Goal: Task Accomplishment & Management: Manage account settings

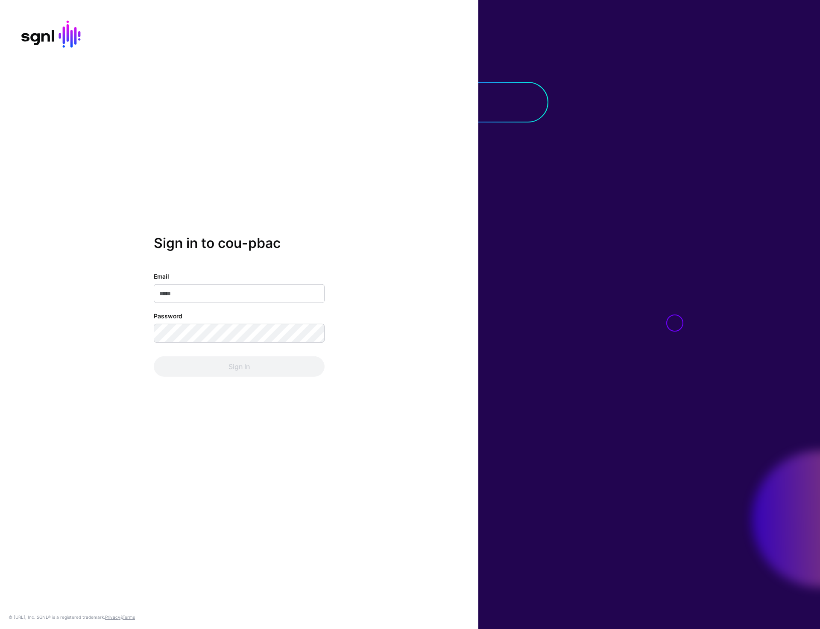
type input "**********"
click at [233, 369] on button "Sign In" at bounding box center [239, 366] width 171 height 20
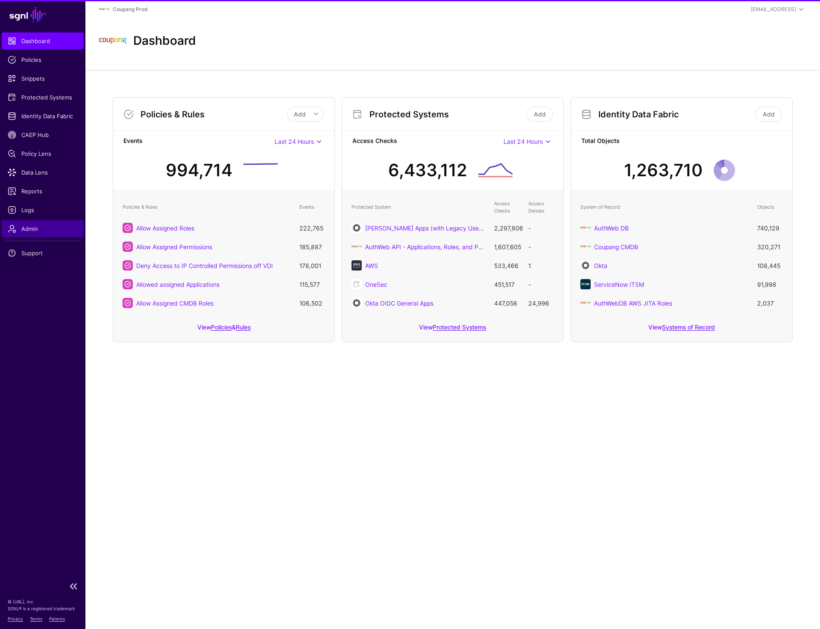
click at [41, 224] on link "Admin" at bounding box center [43, 228] width 82 height 17
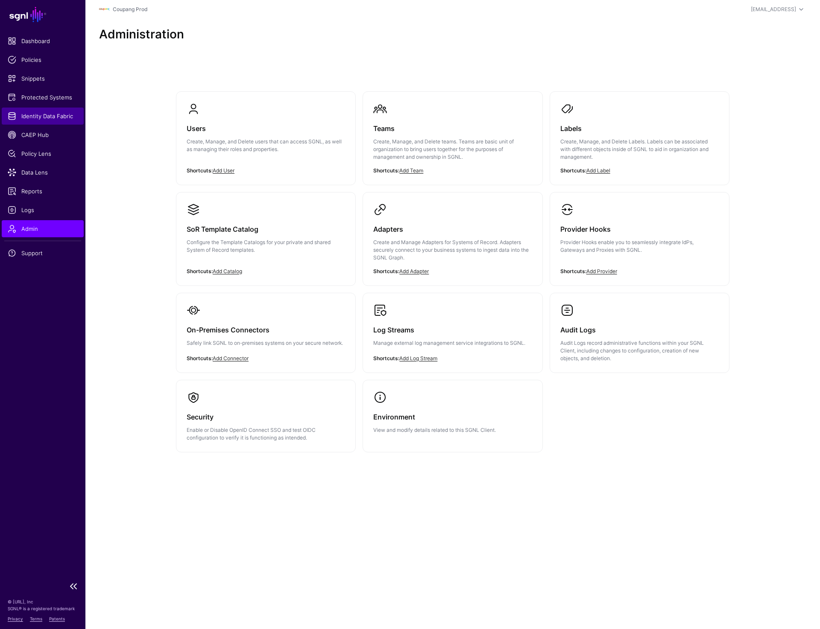
click at [50, 120] on span "Identity Data Fabric" at bounding box center [43, 116] width 70 height 9
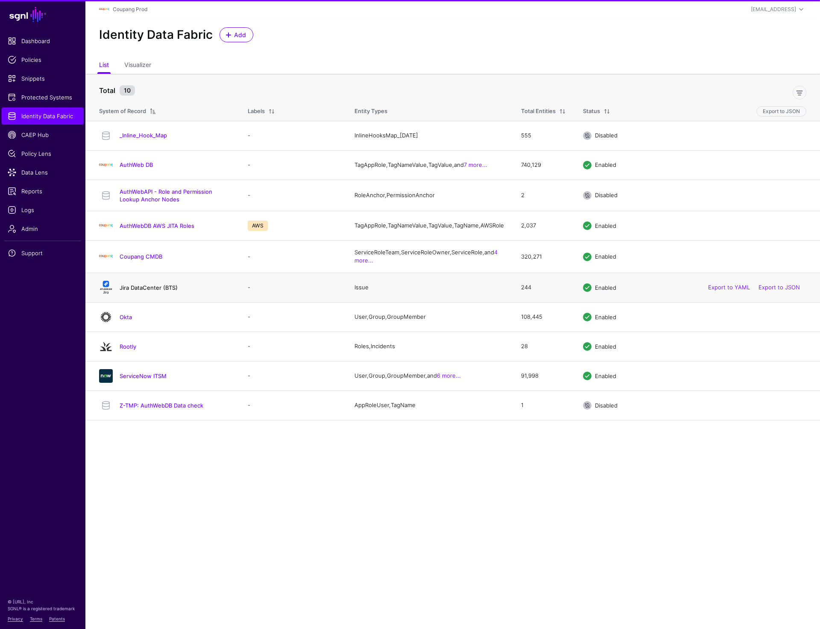
click at [136, 290] on link "Jira DataCenter (BTS)" at bounding box center [149, 287] width 58 height 7
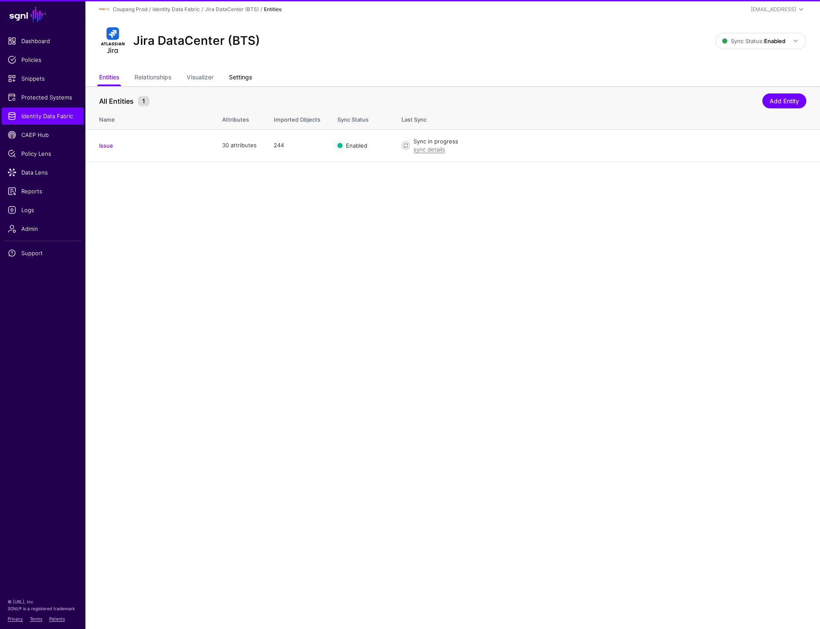
click at [242, 79] on link "Settings" at bounding box center [240, 78] width 23 height 16
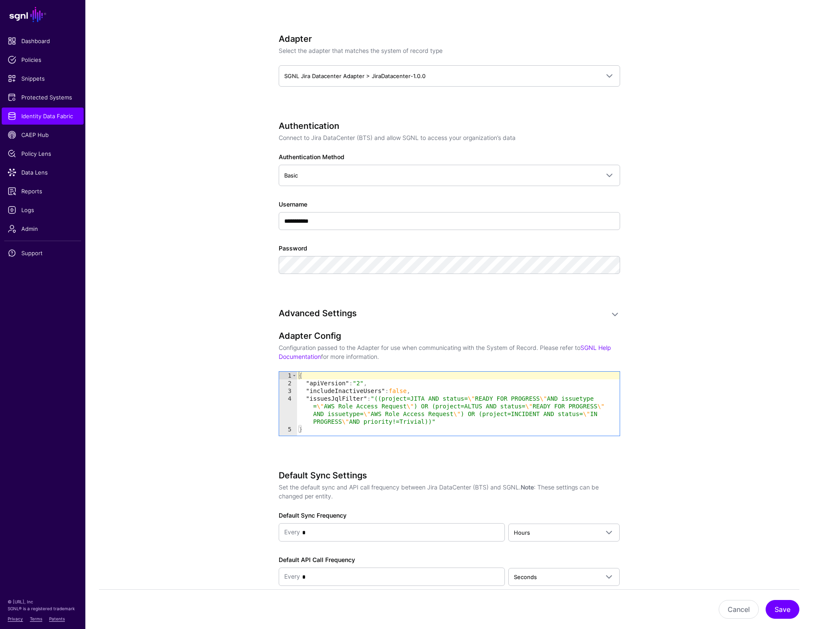
scroll to position [532, 0]
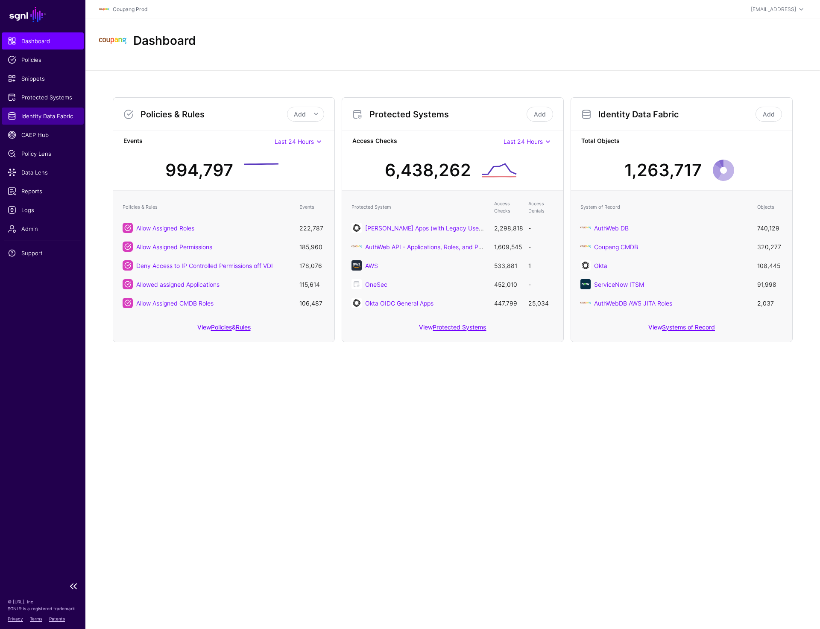
click at [37, 113] on span "Identity Data Fabric" at bounding box center [43, 116] width 70 height 9
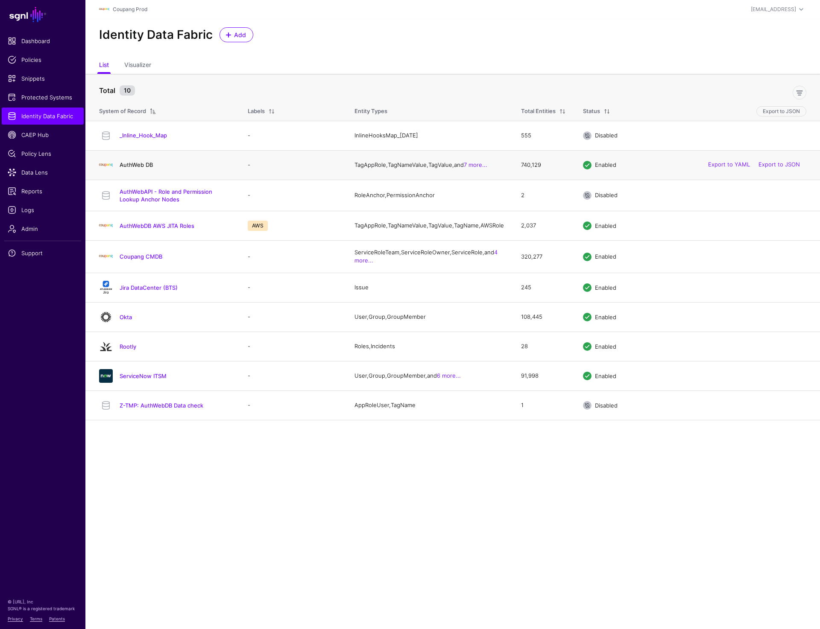
click at [141, 164] on link "AuthWeb DB" at bounding box center [136, 164] width 33 height 7
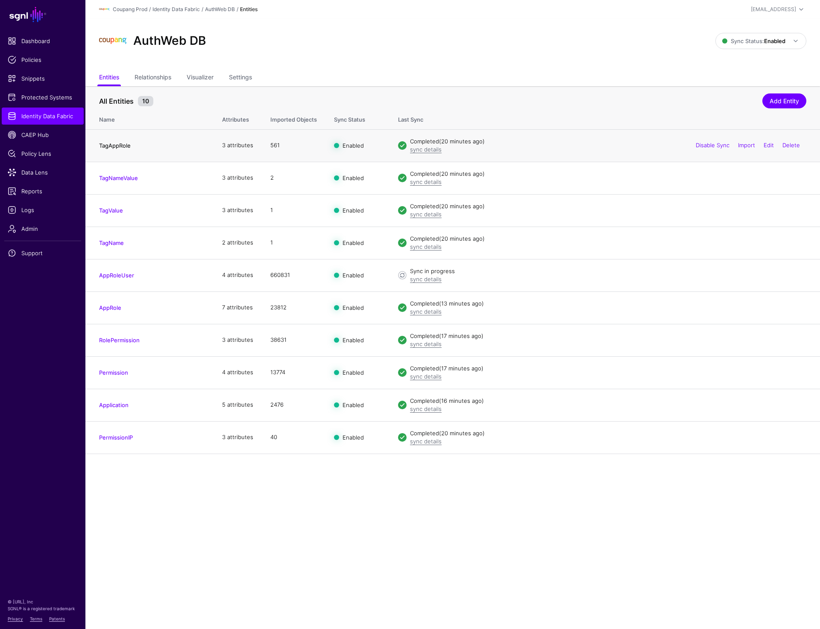
click at [118, 146] on link "TagAppRole" at bounding box center [115, 145] width 32 height 7
click at [114, 180] on link "TagNameValue" at bounding box center [118, 178] width 39 height 7
click at [111, 207] on h4 "TagValue" at bounding box center [152, 211] width 106 height 8
click at [110, 209] on link "TagValue" at bounding box center [111, 210] width 24 height 7
click at [112, 244] on link "TagName" at bounding box center [111, 243] width 25 height 7
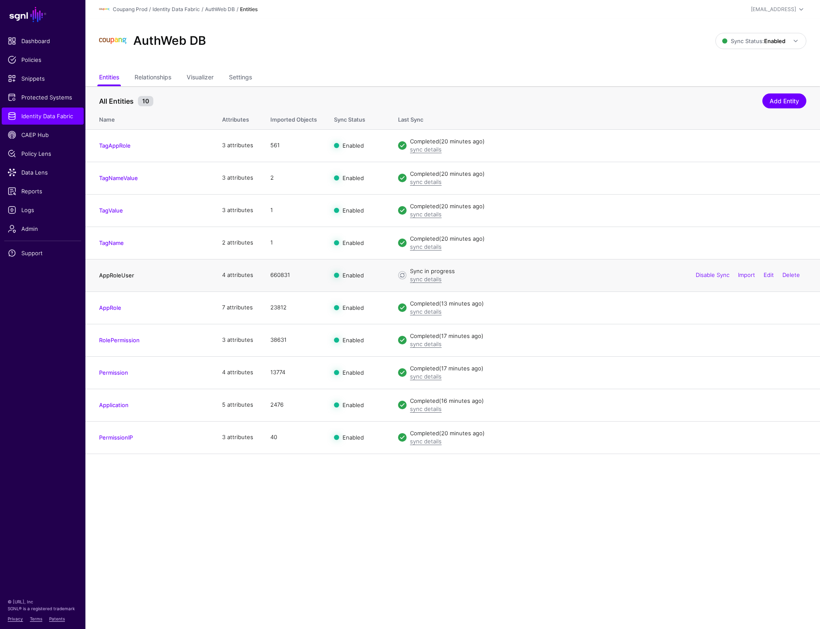
click at [113, 274] on link "AppRoleUser" at bounding box center [116, 275] width 35 height 7
click at [115, 310] on link "AppRole" at bounding box center [110, 307] width 22 height 7
click at [117, 340] on link "RolePermission" at bounding box center [119, 340] width 41 height 7
click at [115, 371] on link "Permission" at bounding box center [113, 372] width 29 height 7
click at [115, 403] on link "Application" at bounding box center [113, 405] width 29 height 7
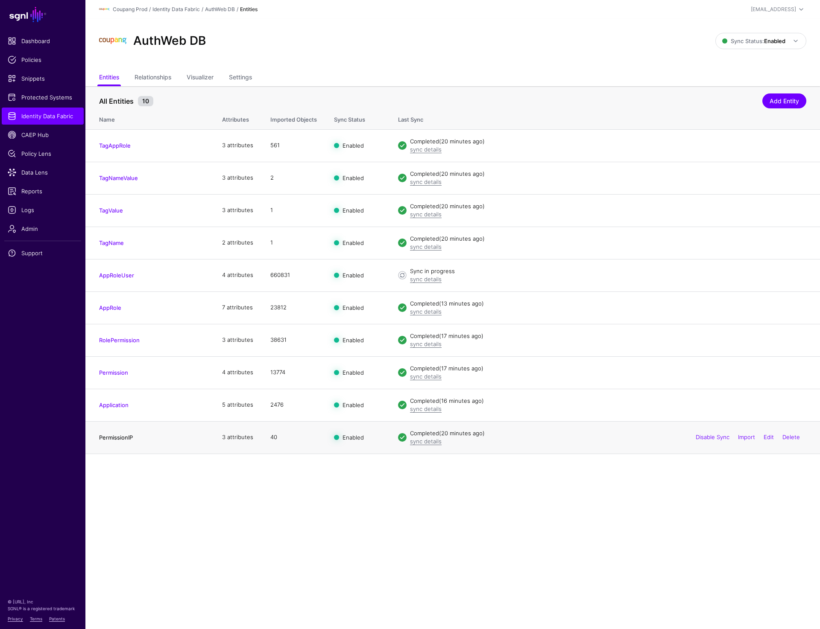
click at [116, 438] on link "PermissionIP" at bounding box center [116, 437] width 34 height 7
click at [58, 97] on span "Protected Systems" at bounding box center [43, 97] width 70 height 9
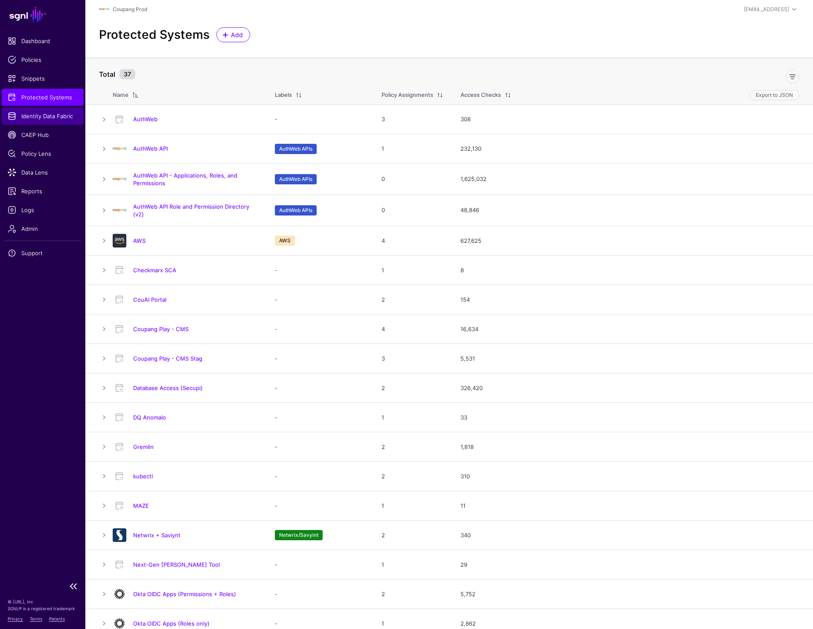
click at [49, 116] on span "Identity Data Fabric" at bounding box center [43, 116] width 70 height 9
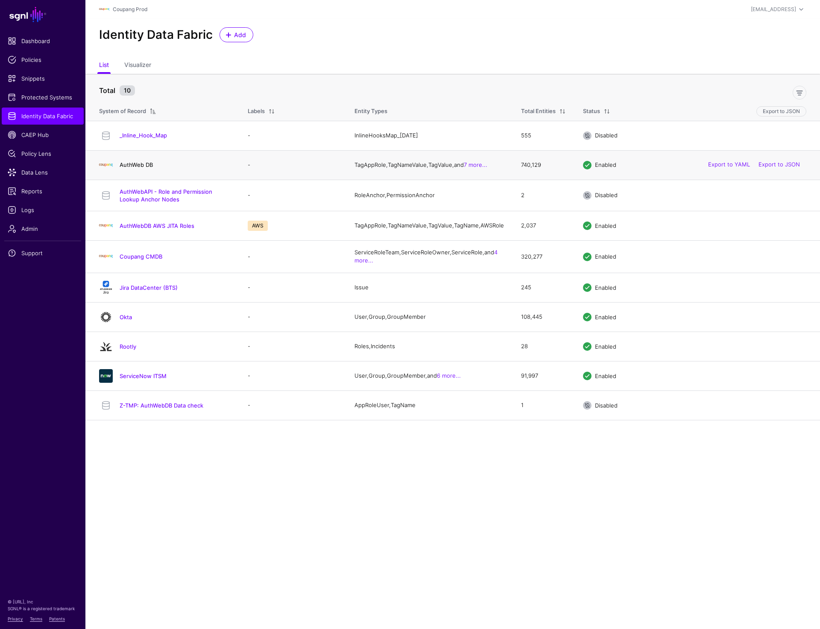
click at [123, 168] on link "AuthWeb DB" at bounding box center [136, 164] width 33 height 7
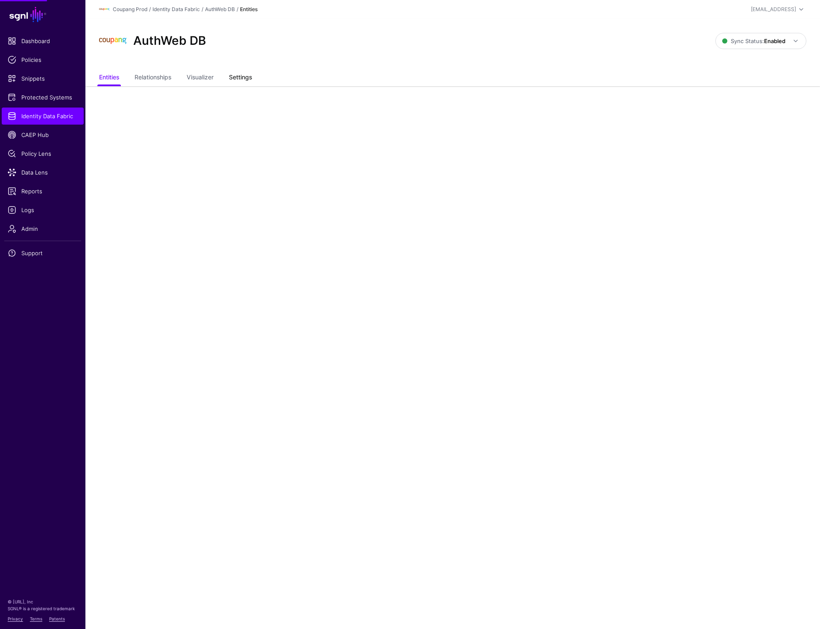
click at [243, 76] on link "Settings" at bounding box center [240, 78] width 23 height 16
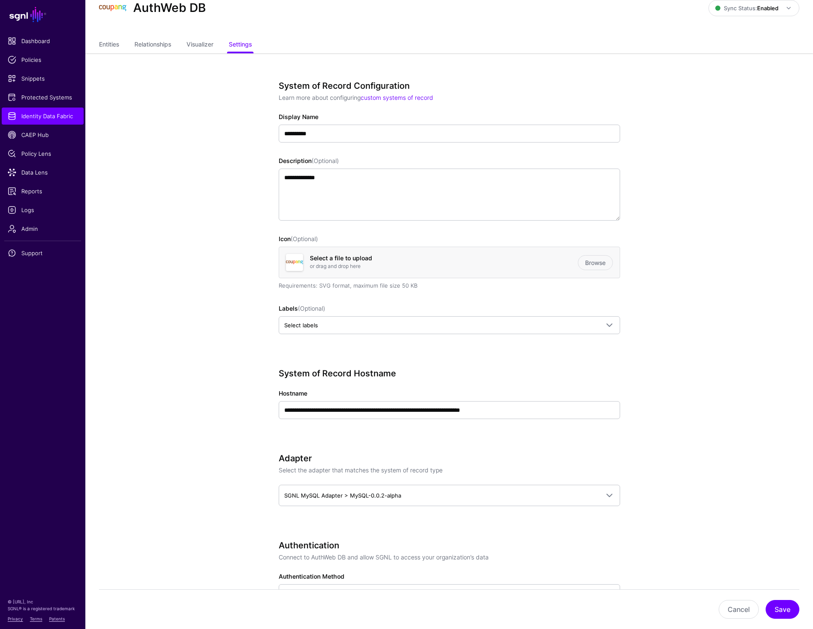
scroll to position [33, 0]
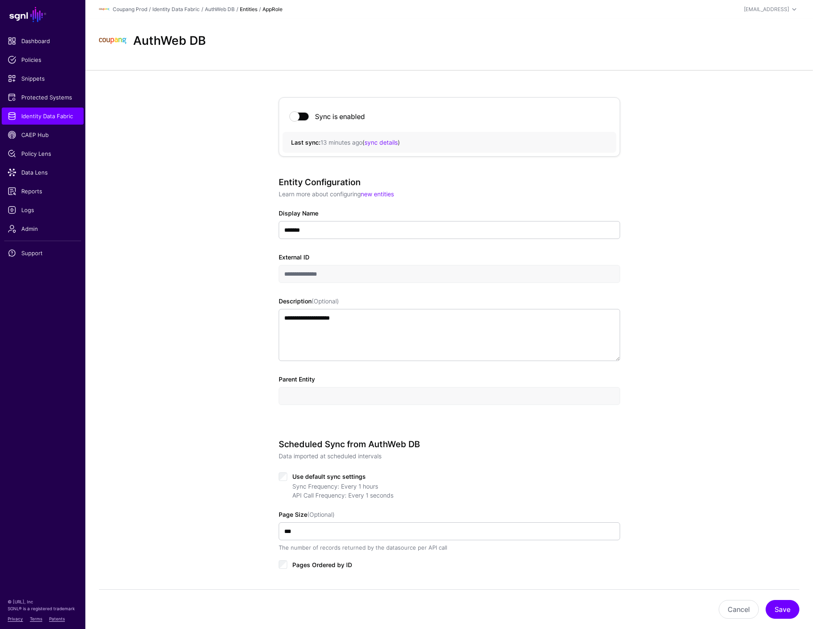
click at [548, 55] on div "AuthWeb DB" at bounding box center [449, 44] width 728 height 51
click at [218, 9] on link "AuthWeb DB" at bounding box center [220, 9] width 30 height 6
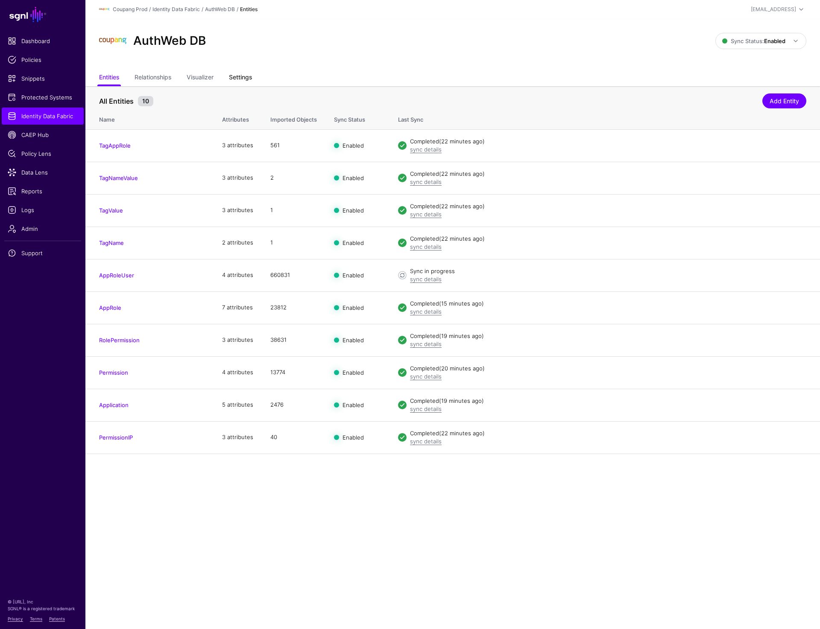
click at [240, 79] on link "Settings" at bounding box center [240, 78] width 23 height 16
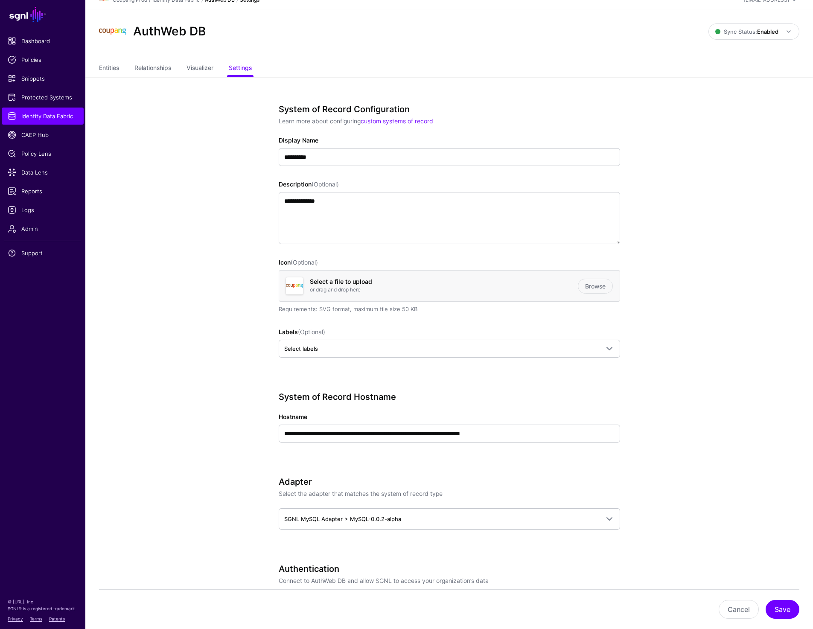
scroll to position [12, 0]
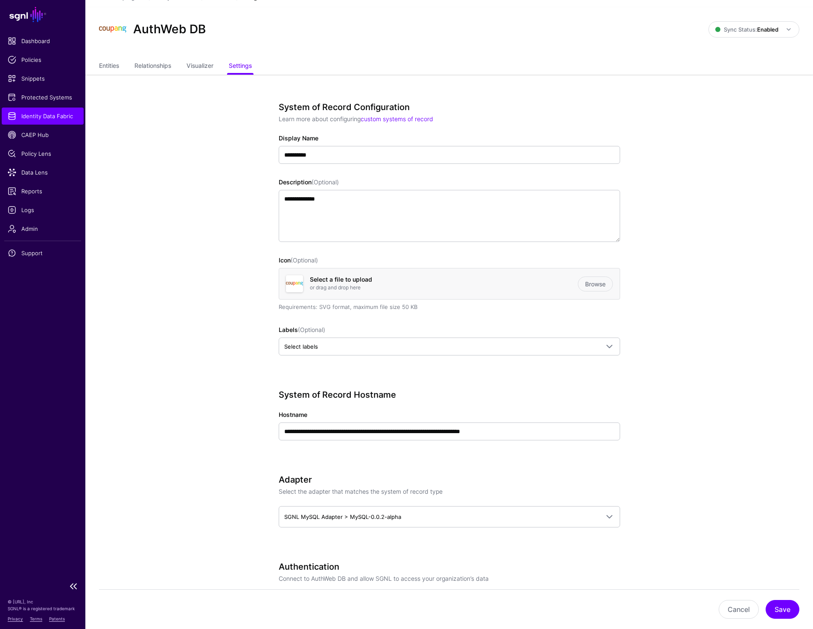
click at [56, 114] on span "Identity Data Fabric" at bounding box center [43, 116] width 70 height 9
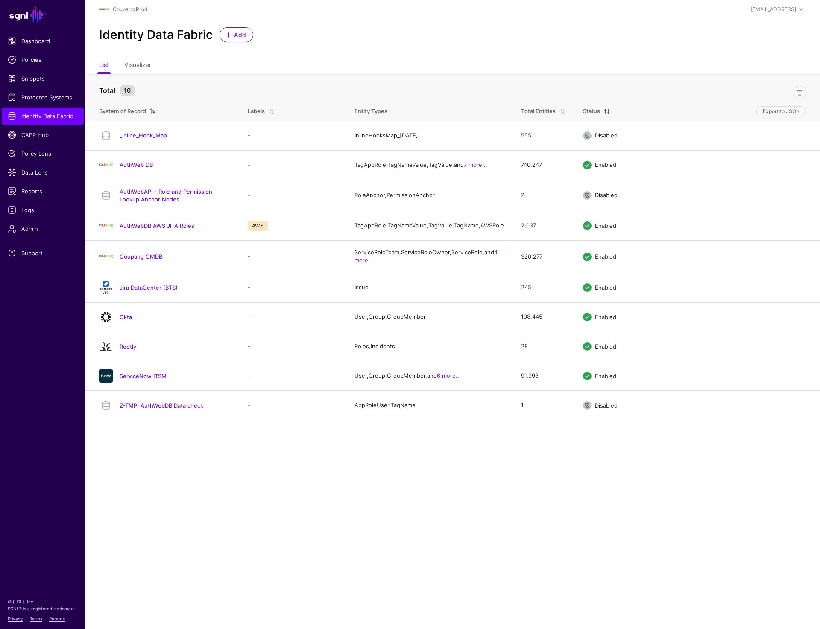
click at [681, 36] on div "Identity Data Fabric Add" at bounding box center [453, 34] width 714 height 15
